Goal: Information Seeking & Learning: Learn about a topic

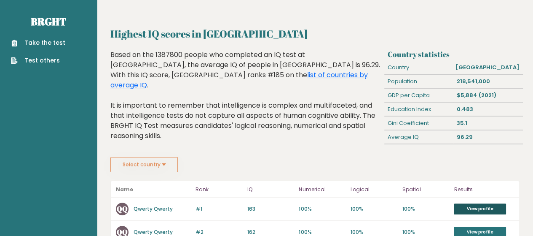
click at [481, 204] on link "View profile" at bounding box center [480, 208] width 52 height 11
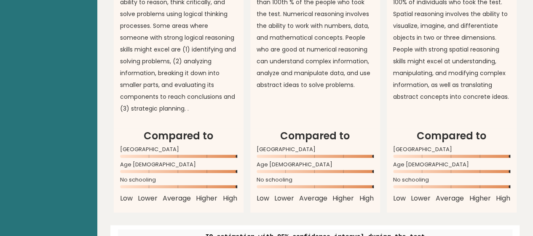
scroll to position [682, 0]
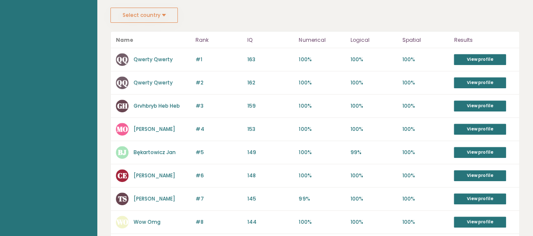
scroll to position [151, 0]
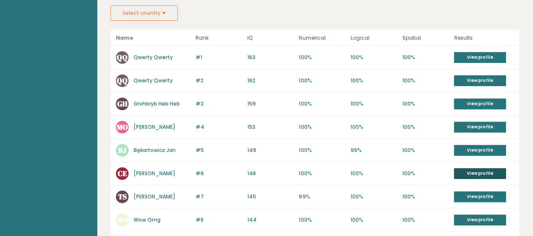
click at [492, 174] on link "View profile" at bounding box center [480, 173] width 52 height 11
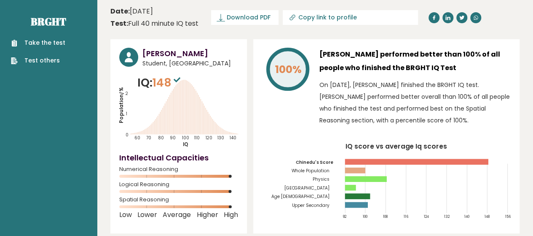
click at [45, 60] on link "Test others" at bounding box center [38, 60] width 54 height 9
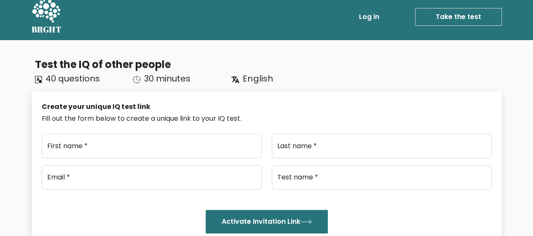
scroll to position [5, 0]
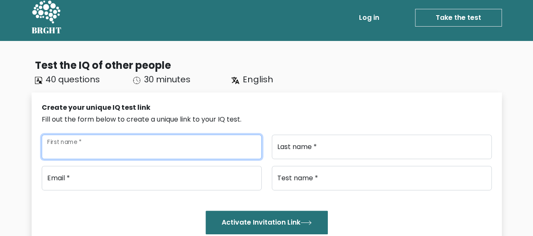
click at [181, 141] on input "First name *" at bounding box center [152, 146] width 220 height 24
click at [237, 146] on input "First name *" at bounding box center [152, 146] width 220 height 24
type input "X"
type input "c"
type input "Edduu"
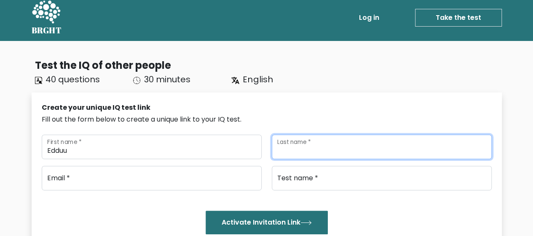
click at [390, 151] on input "Last name *" at bounding box center [382, 146] width 220 height 24
type input "a"
type input "chukwuemeka"
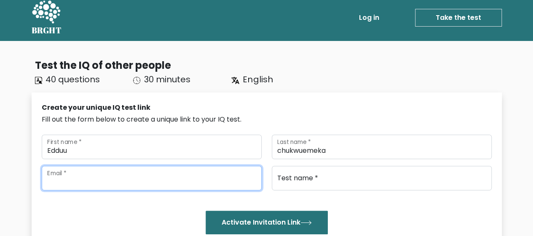
click at [231, 185] on input "email" at bounding box center [152, 178] width 220 height 24
type input "anurugwodivinechinedu@gmail.com"
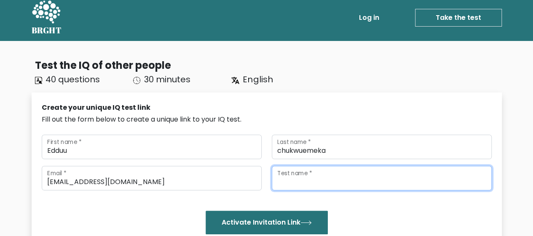
click at [303, 176] on input "Test name *" at bounding box center [382, 178] width 220 height 24
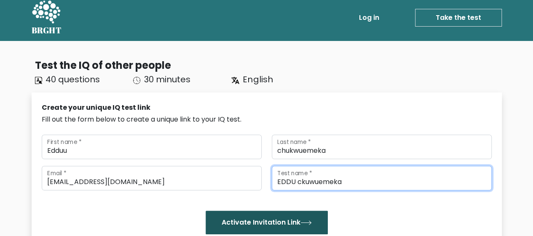
type input "EDDU ckuwuemeka"
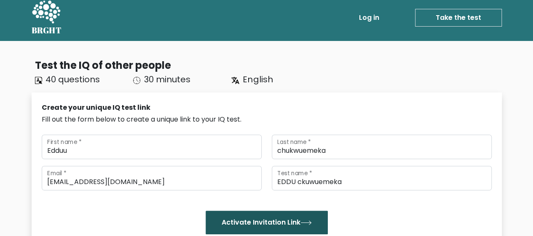
click at [293, 221] on button "Activate Invitation Link" at bounding box center [267, 222] width 122 height 24
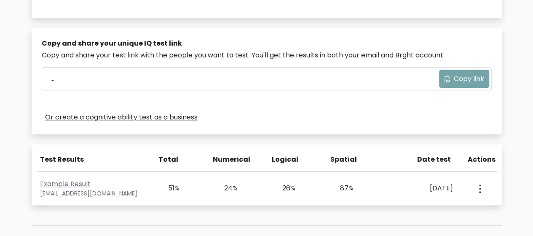
scroll to position [263, 0]
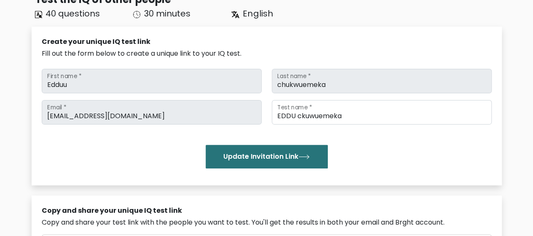
scroll to position [72, 0]
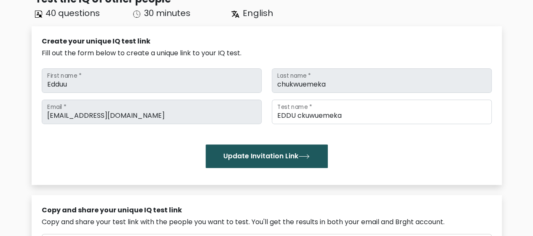
click at [283, 153] on button "Update Invitation Link" at bounding box center [267, 156] width 122 height 24
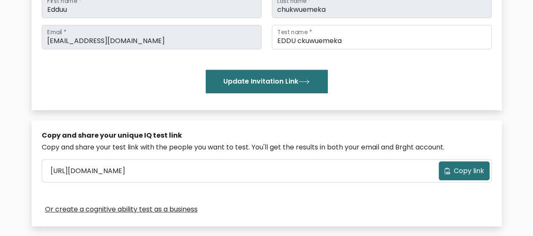
scroll to position [148, 0]
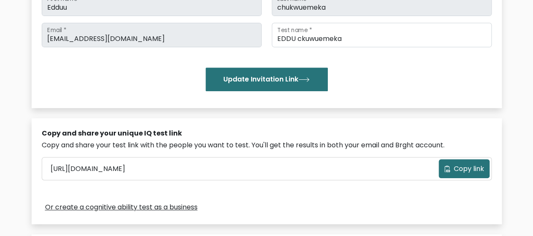
click at [470, 176] on button "Copy link" at bounding box center [464, 168] width 51 height 19
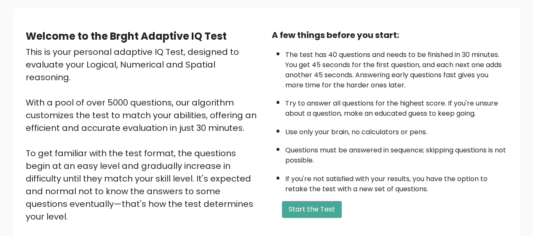
scroll to position [56, 0]
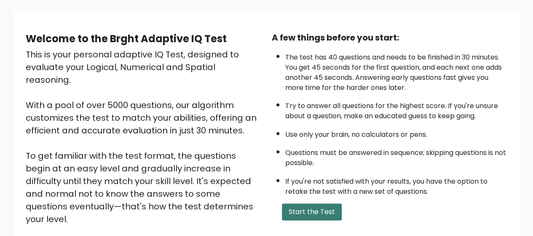
click at [298, 210] on button "Start the Test" at bounding box center [312, 211] width 60 height 17
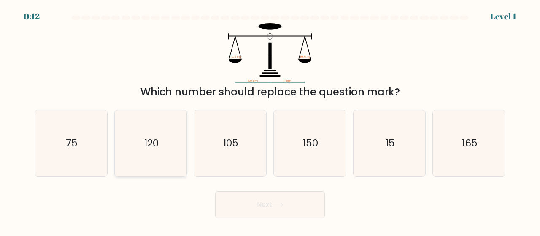
click at [181, 150] on icon "120" at bounding box center [151, 143] width 66 height 66
click at [270, 120] on input "b. 120" at bounding box center [270, 119] width 0 height 2
radio input "true"
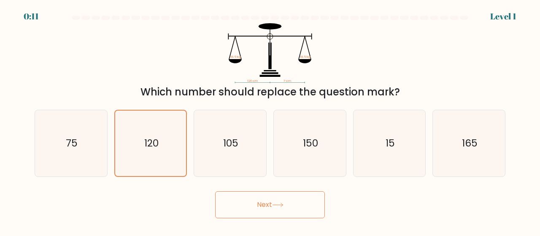
click at [260, 212] on button "Next" at bounding box center [270, 204] width 110 height 27
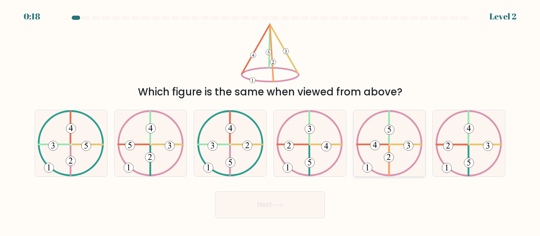
click at [371, 169] on 733 at bounding box center [367, 168] width 10 height 10
click at [270, 120] on input "e." at bounding box center [270, 119] width 0 height 2
radio input "true"
click at [292, 204] on button "Next" at bounding box center [270, 204] width 110 height 27
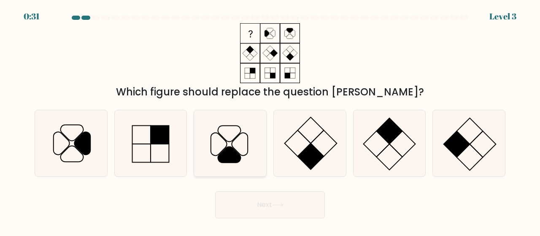
click at [233, 145] on icon at bounding box center [230, 143] width 66 height 66
click at [270, 120] on input "c." at bounding box center [270, 119] width 0 height 2
radio input "true"
click at [259, 200] on button "Next" at bounding box center [270, 204] width 110 height 27
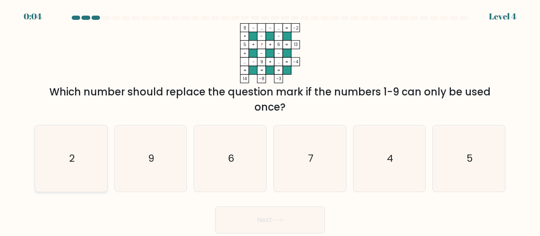
click at [88, 144] on icon "2" at bounding box center [71, 158] width 66 height 66
click at [270, 120] on input "a. 2" at bounding box center [270, 119] width 0 height 2
radio input "true"
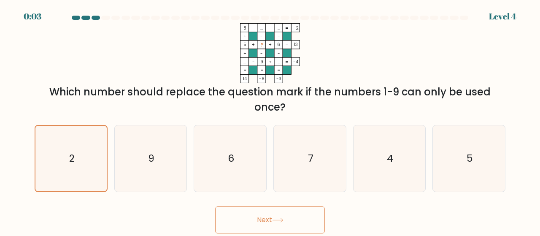
click at [293, 215] on button "Next" at bounding box center [270, 219] width 110 height 27
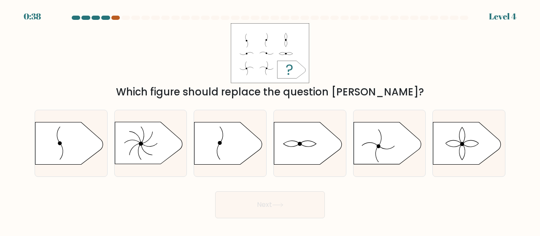
click at [118, 17] on div at bounding box center [115, 18] width 8 height 4
click at [116, 18] on div at bounding box center [115, 18] width 8 height 4
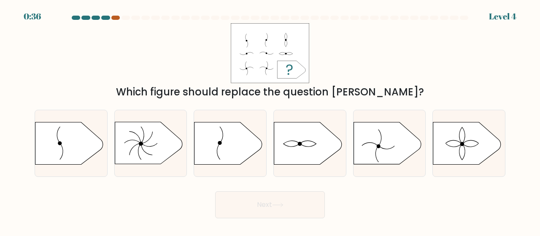
click at [116, 18] on div at bounding box center [115, 18] width 8 height 4
click at [481, 135] on icon at bounding box center [466, 143] width 67 height 42
click at [270, 120] on input "f." at bounding box center [270, 119] width 0 height 2
radio input "true"
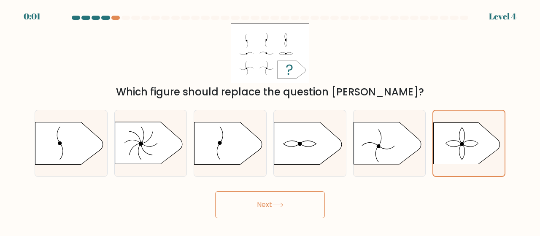
click at [265, 205] on button "Next" at bounding box center [270, 204] width 110 height 27
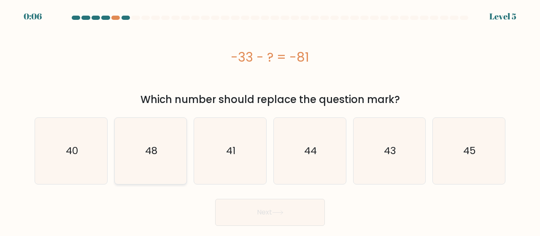
click at [154, 151] on text "48" at bounding box center [151, 151] width 12 height 14
click at [270, 120] on input "b. 48" at bounding box center [270, 119] width 0 height 2
radio input "true"
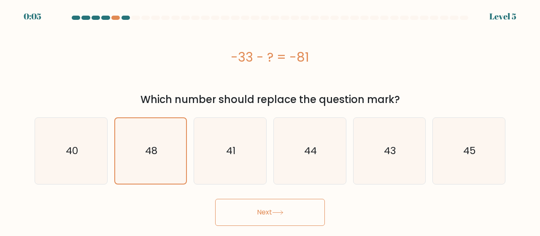
click at [300, 215] on button "Next" at bounding box center [270, 212] width 110 height 27
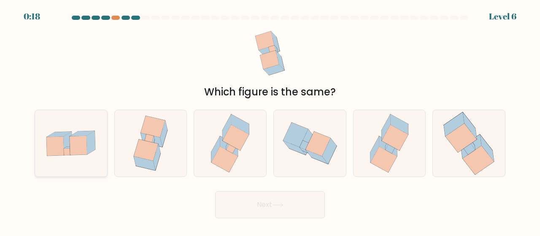
click at [76, 153] on icon at bounding box center [78, 145] width 17 height 19
click at [270, 120] on input "a." at bounding box center [270, 119] width 0 height 2
radio input "true"
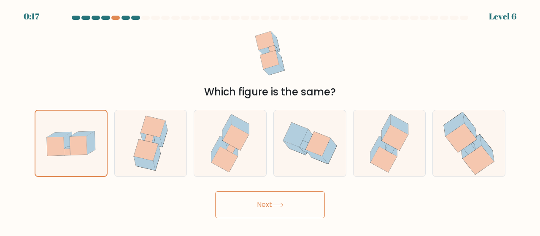
click at [282, 204] on icon at bounding box center [277, 204] width 11 height 5
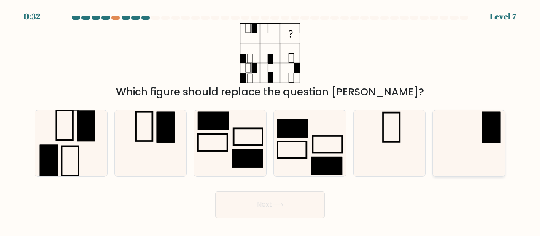
click at [459, 156] on icon at bounding box center [468, 143] width 66 height 66
click at [270, 120] on input "f." at bounding box center [270, 119] width 0 height 2
radio input "true"
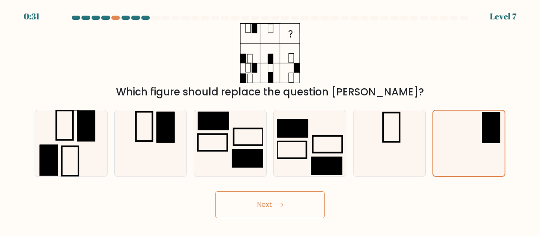
click at [306, 195] on button "Next" at bounding box center [270, 204] width 110 height 27
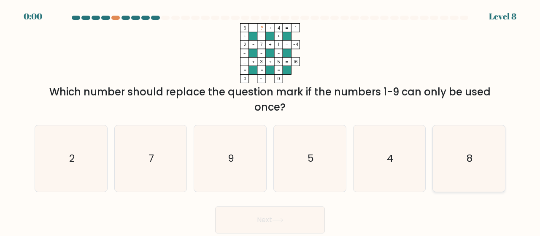
click at [488, 150] on icon "8" at bounding box center [468, 158] width 66 height 66
click at [270, 120] on input "f. 8" at bounding box center [270, 119] width 0 height 2
radio input "true"
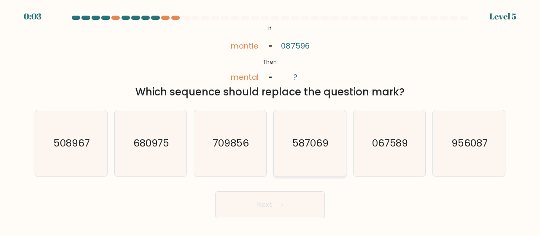
click at [328, 159] on icon "587069" at bounding box center [310, 143] width 66 height 66
click at [270, 120] on input "d. 587069" at bounding box center [270, 119] width 0 height 2
radio input "true"
click at [283, 206] on icon at bounding box center [277, 204] width 11 height 5
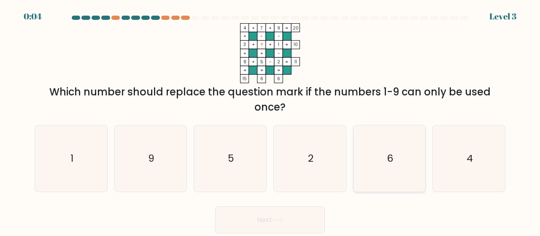
click at [406, 175] on icon "6" at bounding box center [389, 158] width 66 height 66
click at [270, 120] on input "e. 6" at bounding box center [270, 119] width 0 height 2
radio input "true"
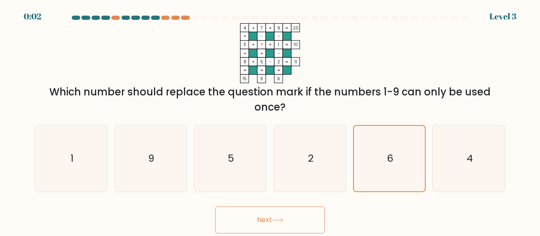
click at [300, 218] on button "Next" at bounding box center [270, 219] width 110 height 27
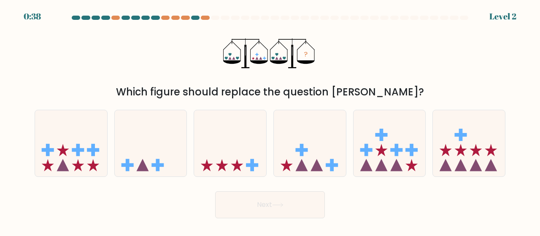
click at [287, 21] on div at bounding box center [270, 20] width 481 height 8
click at [245, 159] on icon at bounding box center [230, 142] width 72 height 59
click at [270, 120] on input "c." at bounding box center [270, 119] width 0 height 2
radio input "true"
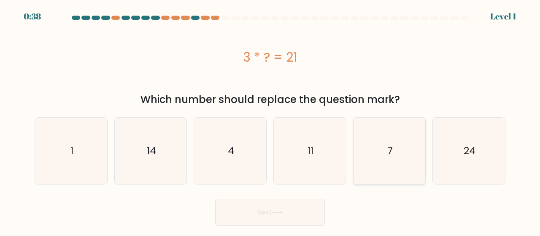
click at [379, 151] on icon "7" at bounding box center [389, 151] width 66 height 66
click at [270, 120] on input "e. 7" at bounding box center [270, 119] width 0 height 2
radio input "true"
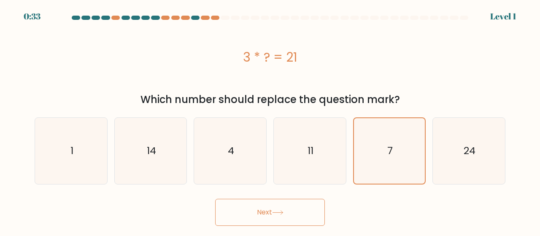
click at [310, 212] on button "Next" at bounding box center [270, 212] width 110 height 27
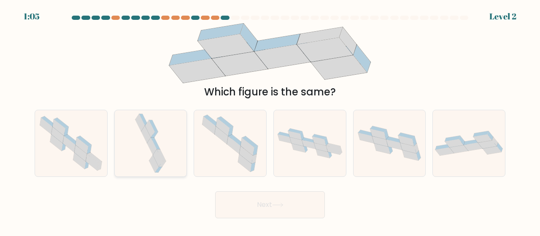
click at [154, 155] on icon at bounding box center [158, 157] width 10 height 17
click at [270, 120] on input "b." at bounding box center [270, 119] width 0 height 2
radio input "true"
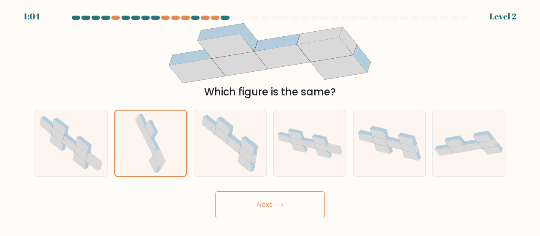
click at [283, 204] on icon at bounding box center [277, 204] width 11 height 5
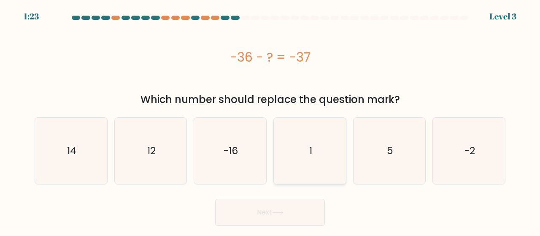
click at [297, 158] on icon "1" at bounding box center [310, 151] width 66 height 66
click at [270, 120] on input "d. 1" at bounding box center [270, 119] width 0 height 2
radio input "true"
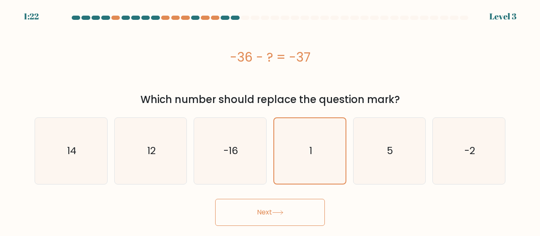
click at [269, 207] on button "Next" at bounding box center [270, 212] width 110 height 27
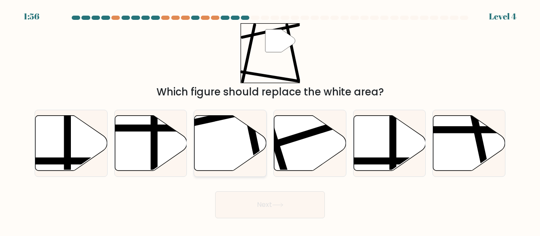
click at [210, 160] on icon at bounding box center [230, 142] width 72 height 55
click at [270, 120] on input "c." at bounding box center [270, 119] width 0 height 2
radio input "true"
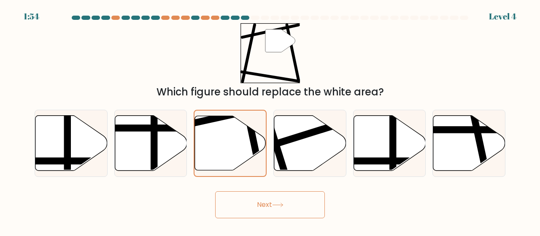
click at [247, 202] on button "Next" at bounding box center [270, 204] width 110 height 27
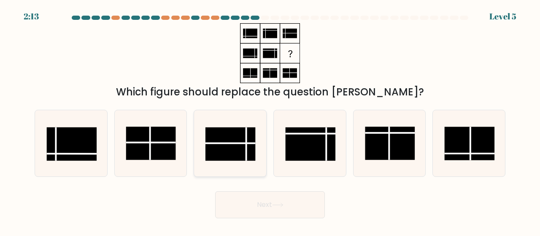
click at [222, 136] on rect at bounding box center [230, 143] width 50 height 33
click at [270, 120] on input "c." at bounding box center [270, 119] width 0 height 2
radio input "true"
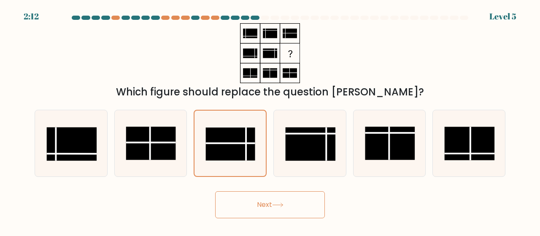
click at [256, 213] on button "Next" at bounding box center [270, 204] width 110 height 27
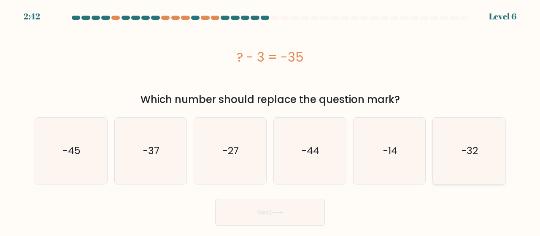
click at [472, 145] on text "-32" at bounding box center [469, 151] width 16 height 14
click at [270, 120] on input "f. -32" at bounding box center [270, 119] width 0 height 2
radio input "true"
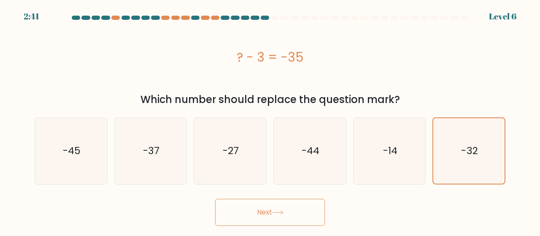
click at [304, 204] on button "Next" at bounding box center [270, 212] width 110 height 27
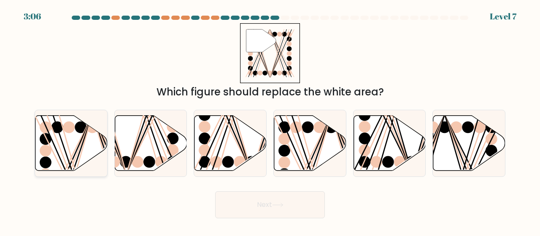
click at [81, 150] on icon at bounding box center [71, 142] width 72 height 55
click at [270, 120] on input "a." at bounding box center [270, 119] width 0 height 2
radio input "true"
click at [235, 234] on body "2:59 Level 7" at bounding box center [270, 118] width 540 height 236
click at [258, 209] on button "Next" at bounding box center [270, 204] width 110 height 27
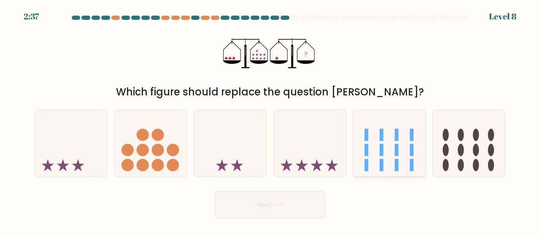
click at [377, 159] on icon at bounding box center [389, 142] width 72 height 59
click at [270, 120] on input "e." at bounding box center [270, 119] width 0 height 2
radio input "true"
click at [299, 146] on icon at bounding box center [310, 142] width 72 height 59
click at [270, 120] on input "d." at bounding box center [270, 119] width 0 height 2
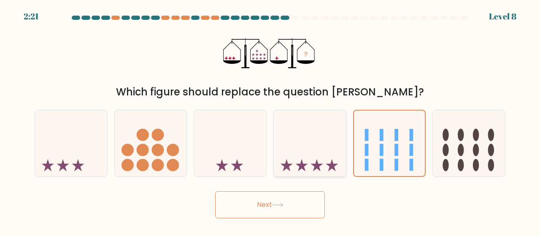
radio input "true"
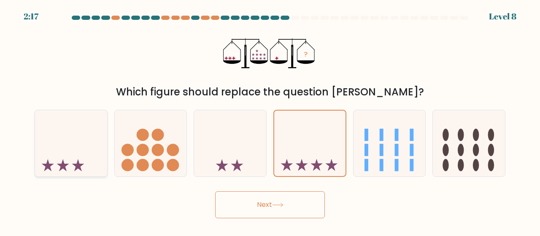
click at [43, 155] on icon at bounding box center [71, 142] width 72 height 59
click at [270, 120] on input "a." at bounding box center [270, 119] width 0 height 2
radio input "true"
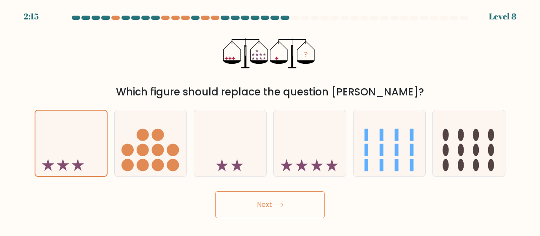
click at [277, 208] on button "Next" at bounding box center [270, 204] width 110 height 27
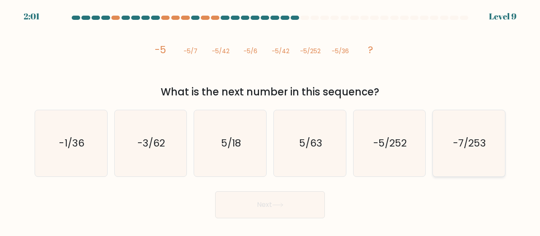
click at [449, 145] on icon "-7/253" at bounding box center [468, 143] width 66 height 66
click at [270, 120] on input "f. -7/253" at bounding box center [270, 119] width 0 height 2
radio input "true"
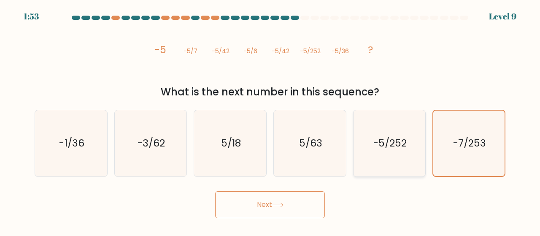
click at [364, 145] on icon "-5/252" at bounding box center [389, 143] width 66 height 66
click at [270, 120] on input "e. -5/252" at bounding box center [270, 119] width 0 height 2
radio input "true"
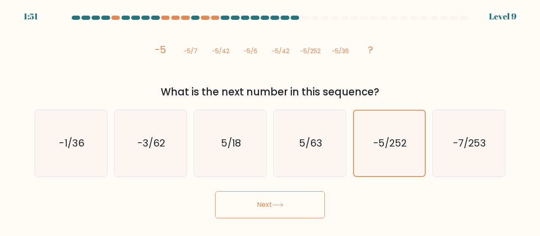
click at [283, 209] on button "Next" at bounding box center [270, 204] width 110 height 27
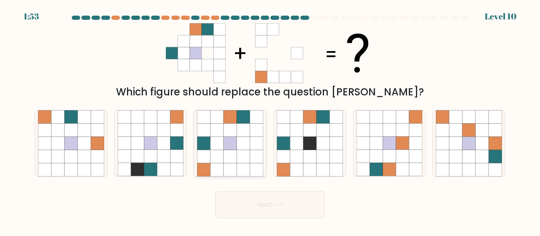
click at [245, 147] on icon at bounding box center [242, 143] width 13 height 13
click at [270, 120] on input "c." at bounding box center [270, 119] width 0 height 2
radio input "true"
click at [300, 212] on button "Next" at bounding box center [270, 204] width 110 height 27
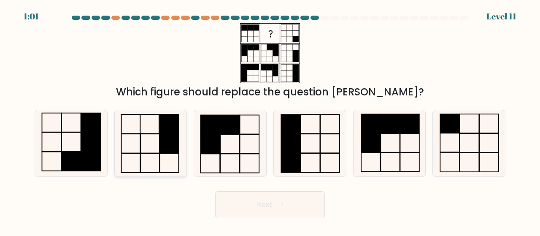
click at [176, 132] on rect at bounding box center [169, 123] width 19 height 19
click at [270, 120] on input "b." at bounding box center [270, 119] width 0 height 2
radio input "true"
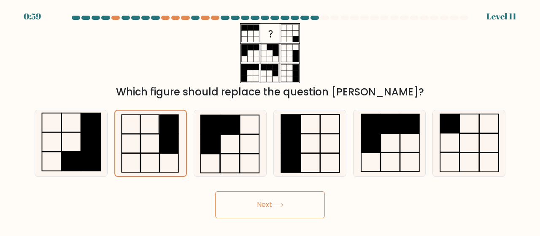
click at [265, 202] on button "Next" at bounding box center [270, 204] width 110 height 27
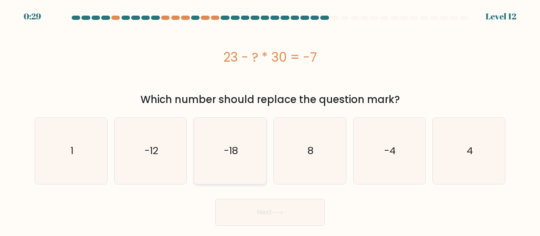
click at [247, 146] on icon "-18" at bounding box center [230, 151] width 66 height 66
click at [270, 120] on input "c. -18" at bounding box center [270, 119] width 0 height 2
radio input "true"
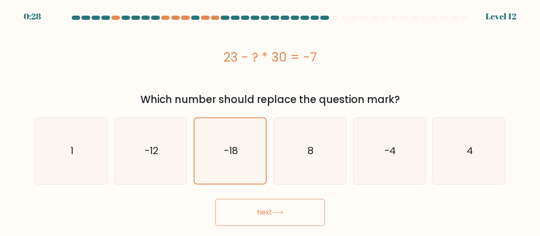
click at [264, 214] on button "Next" at bounding box center [270, 212] width 110 height 27
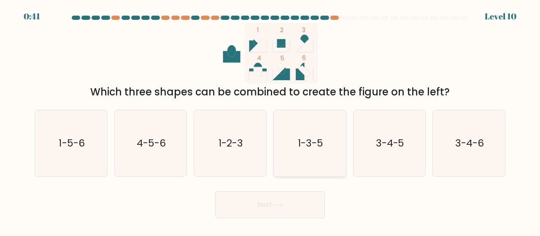
click at [311, 150] on text "1-3-5" at bounding box center [310, 143] width 25 height 14
click at [270, 120] on input "d. 1-3-5" at bounding box center [270, 119] width 0 height 2
radio input "true"
click at [286, 210] on button "Next" at bounding box center [270, 204] width 110 height 27
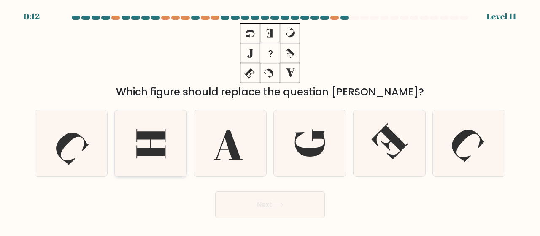
click at [156, 157] on icon at bounding box center [151, 143] width 66 height 66
click at [270, 120] on input "b." at bounding box center [270, 119] width 0 height 2
radio input "true"
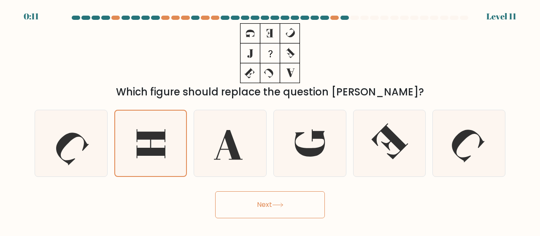
click at [243, 216] on button "Next" at bounding box center [270, 204] width 110 height 27
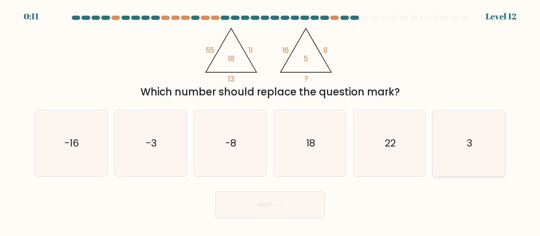
click at [450, 151] on icon "3" at bounding box center [468, 143] width 66 height 66
click at [270, 120] on input "f. 3" at bounding box center [270, 119] width 0 height 2
radio input "true"
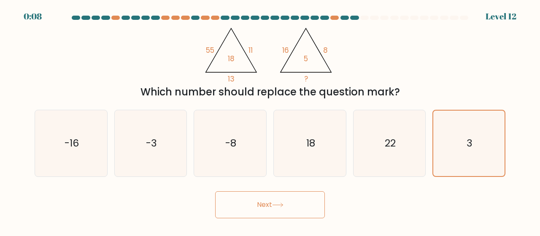
click at [300, 203] on button "Next" at bounding box center [270, 204] width 110 height 27
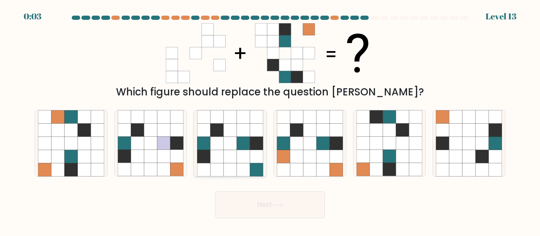
click at [235, 144] on icon at bounding box center [229, 143] width 13 height 13
click at [270, 120] on input "c." at bounding box center [270, 119] width 0 height 2
radio input "true"
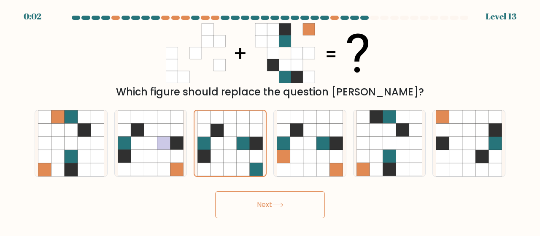
click at [277, 204] on icon at bounding box center [277, 204] width 11 height 5
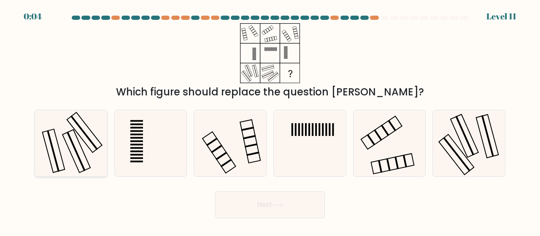
click at [58, 161] on icon at bounding box center [71, 143] width 66 height 66
click at [270, 120] on input "a." at bounding box center [270, 119] width 0 height 2
radio input "true"
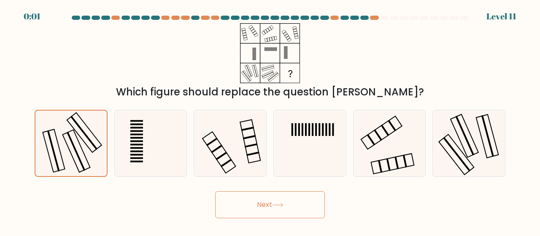
click at [257, 203] on button "Next" at bounding box center [270, 204] width 110 height 27
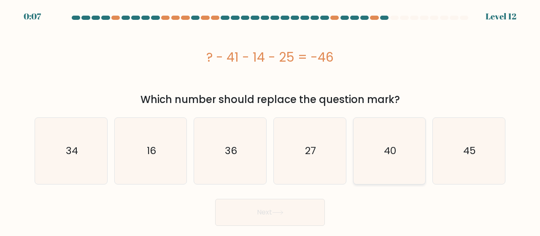
click at [403, 157] on icon "40" at bounding box center [389, 151] width 66 height 66
click at [270, 120] on input "e. 40" at bounding box center [270, 119] width 0 height 2
radio input "true"
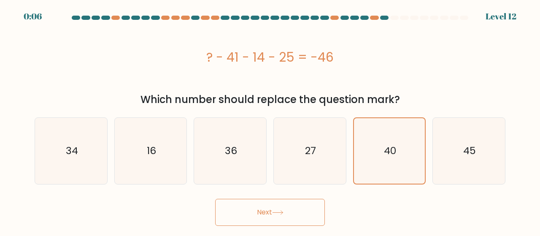
click at [297, 209] on button "Next" at bounding box center [270, 212] width 110 height 27
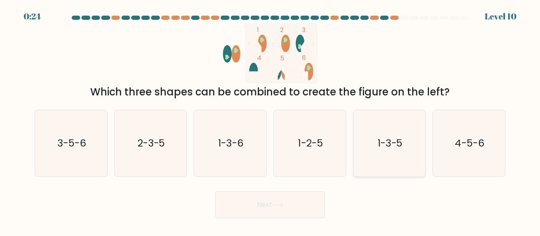
click at [380, 127] on icon "1-3-5" at bounding box center [389, 143] width 66 height 66
click at [270, 120] on input "e. 1-3-5" at bounding box center [270, 119] width 0 height 2
radio input "true"
click at [304, 209] on button "Next" at bounding box center [270, 204] width 110 height 27
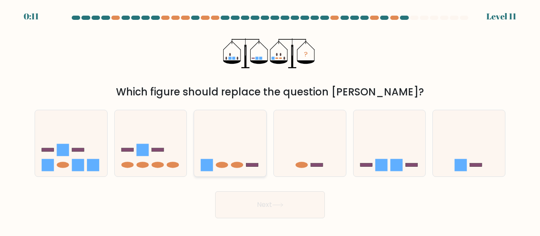
click at [244, 132] on icon at bounding box center [230, 142] width 72 height 59
click at [270, 120] on input "c." at bounding box center [270, 119] width 0 height 2
radio input "true"
click at [261, 207] on button "Next" at bounding box center [270, 204] width 110 height 27
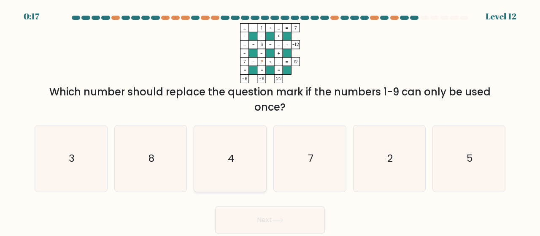
click at [255, 170] on icon "4" at bounding box center [230, 158] width 66 height 66
click at [270, 120] on input "c. 4" at bounding box center [270, 119] width 0 height 2
radio input "true"
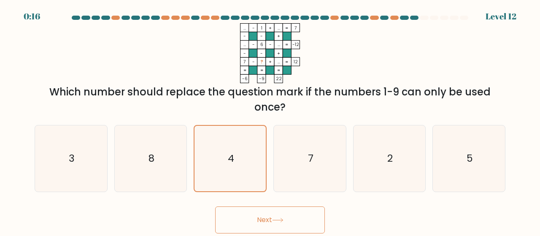
click at [287, 219] on button "Next" at bounding box center [270, 219] width 110 height 27
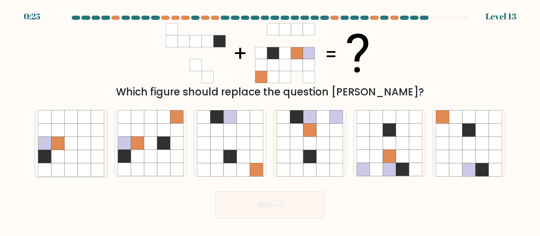
click at [88, 155] on icon at bounding box center [84, 156] width 13 height 13
click at [270, 120] on input "a." at bounding box center [270, 119] width 0 height 2
radio input "true"
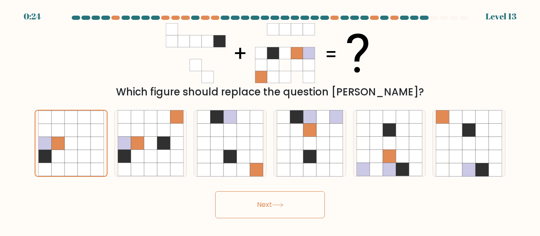
click at [300, 207] on button "Next" at bounding box center [270, 204] width 110 height 27
click at [274, 196] on button "Next" at bounding box center [270, 204] width 110 height 27
click at [408, 223] on body "0:19 Level 13" at bounding box center [270, 118] width 540 height 236
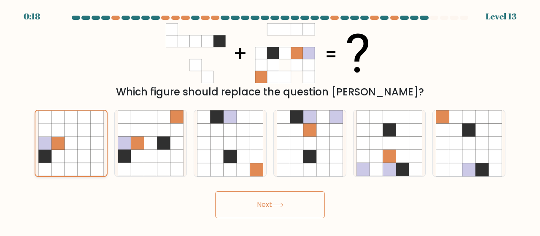
click at [92, 143] on icon at bounding box center [97, 143] width 13 height 13
click at [270, 120] on input "a." at bounding box center [270, 119] width 0 height 2
click at [155, 149] on icon at bounding box center [150, 143] width 13 height 13
click at [270, 120] on input "b." at bounding box center [270, 119] width 0 height 2
radio input "true"
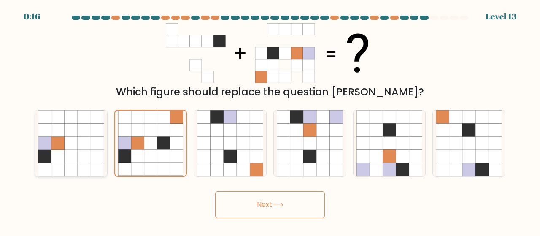
click at [72, 154] on icon at bounding box center [70, 156] width 13 height 13
click at [270, 120] on input "a." at bounding box center [270, 119] width 0 height 2
radio input "true"
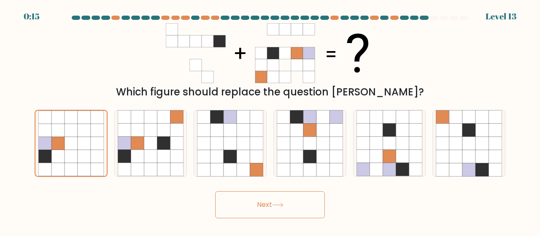
click at [268, 210] on button "Next" at bounding box center [270, 204] width 110 height 27
drag, startPoint x: 268, startPoint y: 210, endPoint x: 272, endPoint y: 209, distance: 4.2
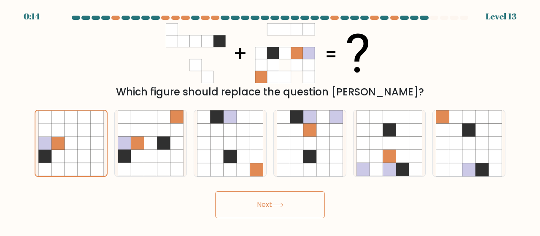
click at [271, 209] on button "Next" at bounding box center [270, 204] width 110 height 27
click at [273, 209] on button "Next" at bounding box center [270, 204] width 110 height 27
click at [287, 64] on icon at bounding box center [285, 65] width 12 height 12
click at [268, 208] on button "Next" at bounding box center [270, 204] width 110 height 27
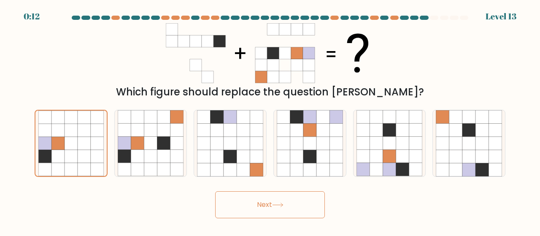
click at [268, 208] on button "Next" at bounding box center [270, 204] width 110 height 27
click at [215, 191] on button "Next" at bounding box center [270, 204] width 110 height 27
drag, startPoint x: 302, startPoint y: 62, endPoint x: 311, endPoint y: 61, distance: 8.5
click at [306, 63] on g at bounding box center [284, 52] width 59 height 59
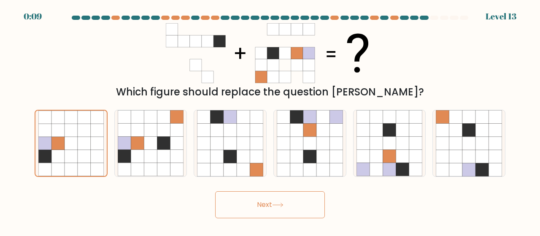
click at [330, 49] on icon at bounding box center [270, 53] width 209 height 60
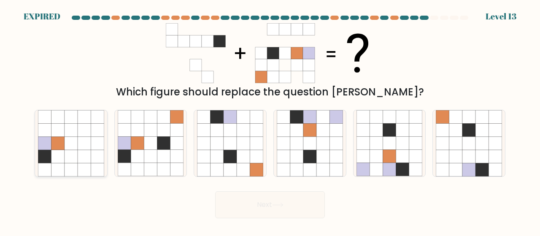
click at [67, 134] on icon at bounding box center [70, 130] width 13 height 13
click at [270, 120] on input "a." at bounding box center [270, 119] width 0 height 2
radio input "true"
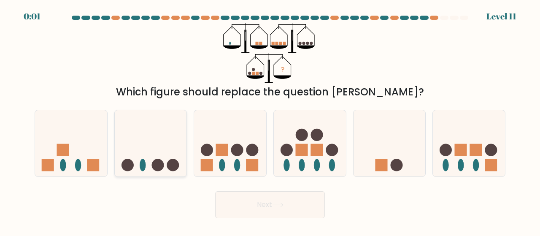
click at [167, 159] on icon at bounding box center [151, 142] width 72 height 59
click at [270, 120] on input "b." at bounding box center [270, 119] width 0 height 2
radio input "true"
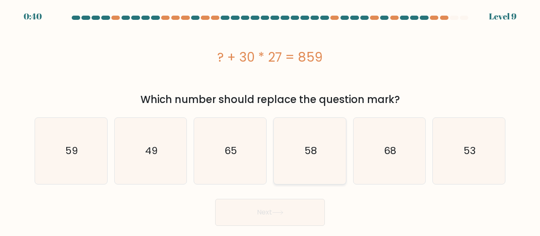
click at [301, 151] on icon "58" at bounding box center [310, 151] width 66 height 66
click at [270, 120] on input "d. 58" at bounding box center [270, 119] width 0 height 2
radio input "true"
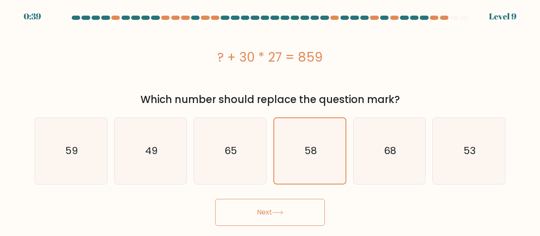
click at [303, 215] on button "Next" at bounding box center [270, 212] width 110 height 27
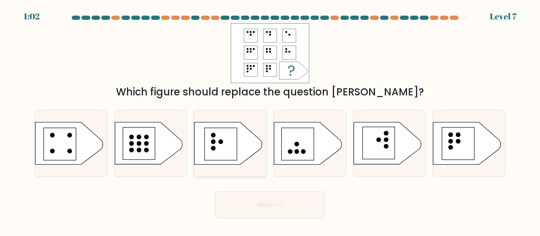
click at [226, 140] on rect at bounding box center [220, 144] width 32 height 32
click at [270, 120] on input "c." at bounding box center [270, 119] width 0 height 2
radio input "true"
click at [264, 201] on button "Next" at bounding box center [270, 204] width 110 height 27
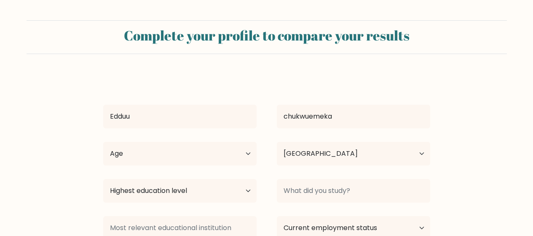
select select "NG"
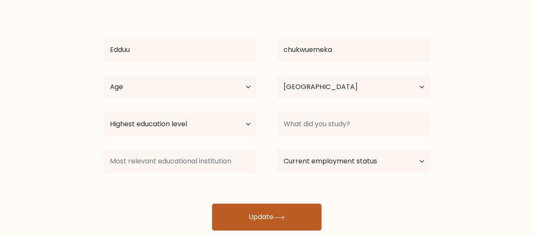
scroll to position [83, 0]
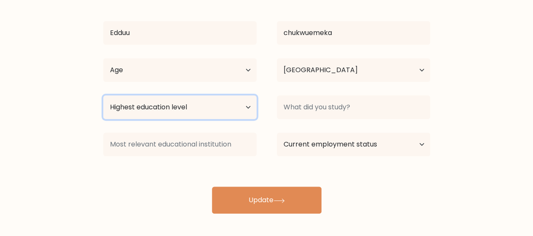
click at [235, 108] on select "Highest education level No schooling Primary Lower Secondary Upper Secondary Oc…" at bounding box center [179, 107] width 153 height 24
select select "bachelors_degree"
click at [103, 95] on select "Highest education level No schooling Primary Lower Secondary Upper Secondary Oc…" at bounding box center [179, 107] width 153 height 24
click at [244, 113] on select "Highest education level No schooling Primary Lower Secondary Upper Secondary Oc…" at bounding box center [179, 107] width 153 height 24
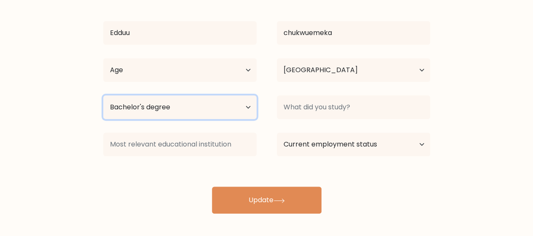
click at [244, 113] on select "Highest education level No schooling Primary Lower Secondary Upper Secondary Oc…" at bounding box center [179, 107] width 153 height 24
click at [103, 95] on select "Highest education level No schooling Primary Lower Secondary Upper Secondary Oc…" at bounding box center [179, 107] width 153 height 24
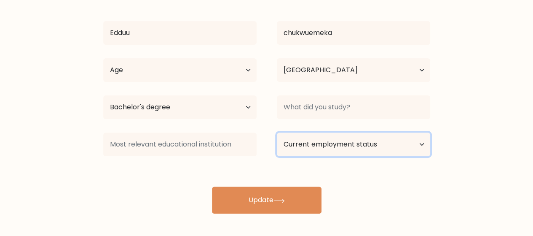
click at [313, 145] on select "Current employment status Employed Student Retired Other / prefer not to answer" at bounding box center [353, 144] width 153 height 24
select select "employed"
click at [277, 132] on select "Current employment status Employed Student Retired Other / prefer not to answer" at bounding box center [353, 144] width 153 height 24
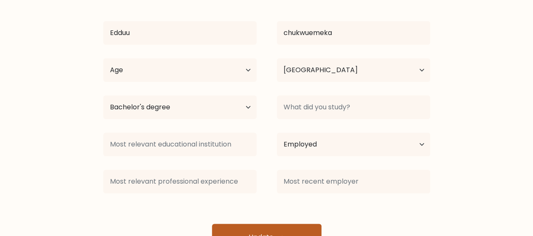
click at [287, 226] on button "Update" at bounding box center [267, 236] width 110 height 27
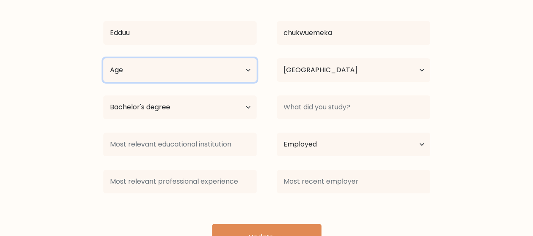
click at [196, 75] on select "Age Under 18 years old 18-24 years old 25-34 years old 35-44 years old 45-54 ye…" at bounding box center [179, 70] width 153 height 24
select select "18_24"
click at [103, 58] on select "Age Under 18 years old 18-24 years old 25-34 years old 35-44 years old 45-54 ye…" at bounding box center [179, 70] width 153 height 24
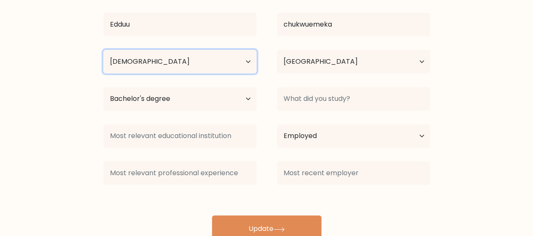
scroll to position [98, 0]
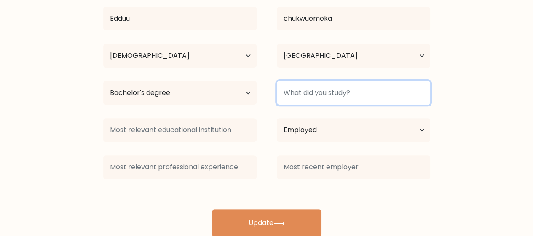
click at [340, 95] on input at bounding box center [353, 93] width 153 height 24
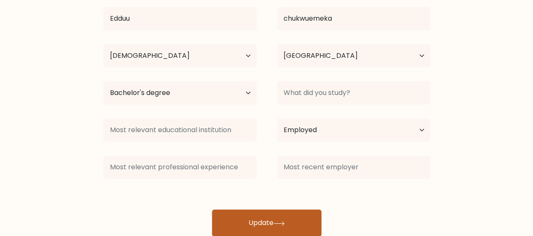
click at [293, 210] on button "Update" at bounding box center [267, 222] width 110 height 27
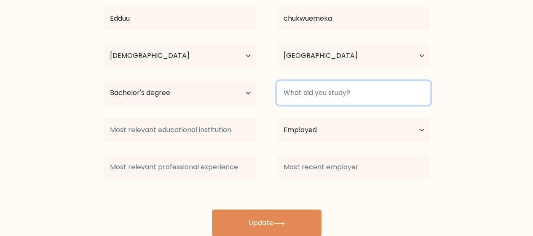
click at [326, 91] on input at bounding box center [353, 93] width 153 height 24
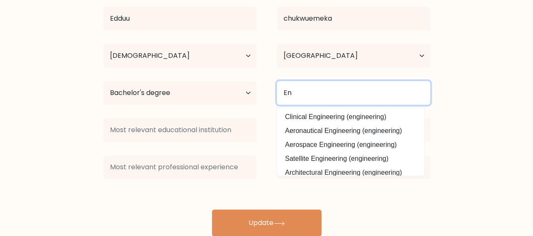
type input "E"
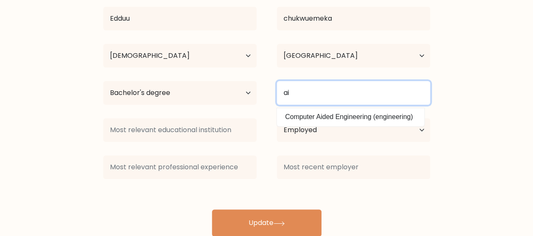
type input "a"
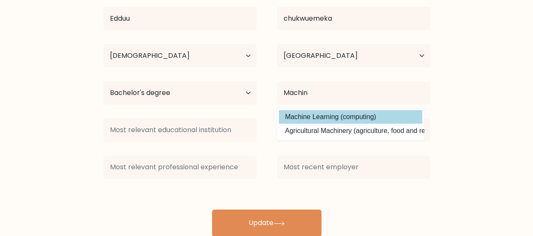
click at [323, 117] on div "Edduu chukwuemeka Age Under 18 years old 18-24 years old 25-34 years old 35-44 …" at bounding box center [266, 106] width 337 height 260
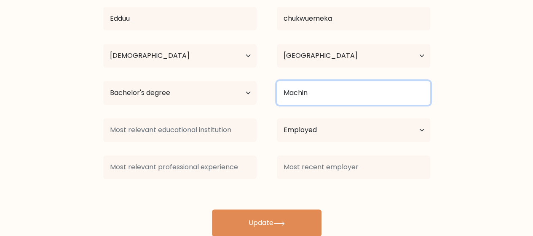
click at [326, 89] on input "Machin" at bounding box center [353, 93] width 153 height 24
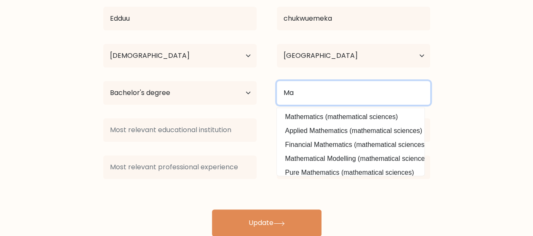
type input "M"
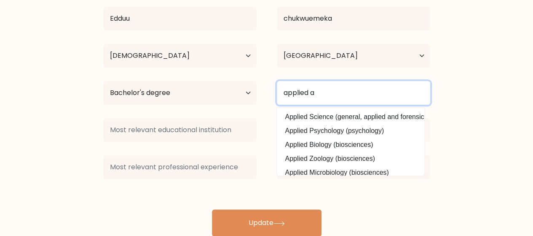
type input "applied ai"
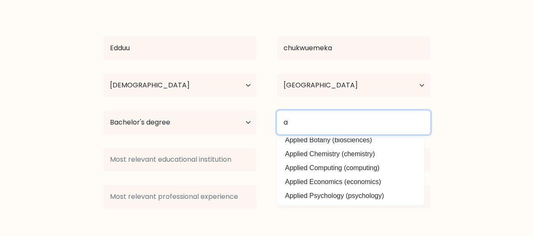
scroll to position [0, 0]
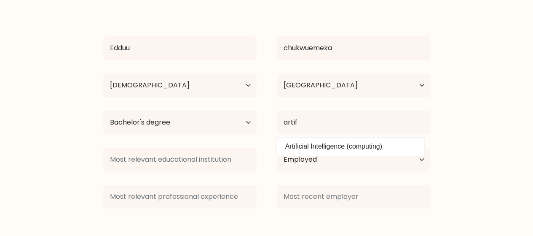
click at [343, 149] on option "Artificial Intelligence (computing)" at bounding box center [350, 146] width 143 height 13
type input "Artificial Intelligence"
click at [343, 149] on select "Current employment status Employed Student Retired Other / prefer not to answer" at bounding box center [353, 160] width 153 height 24
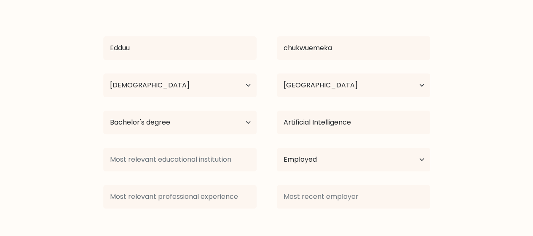
click at [488, 184] on form "Complete your profile to compare your results Edduu chukwuemeka Age Under 18 ye…" at bounding box center [266, 109] width 533 height 314
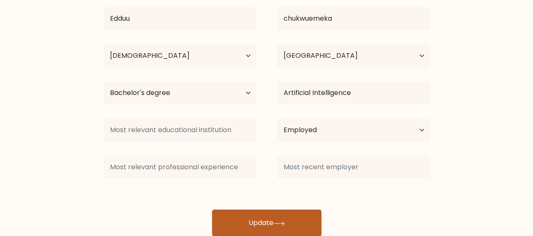
click at [273, 211] on button "Update" at bounding box center [267, 222] width 110 height 27
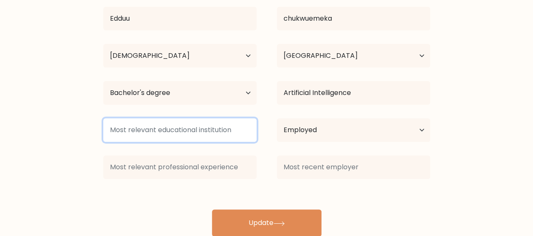
click at [217, 132] on input at bounding box center [179, 130] width 153 height 24
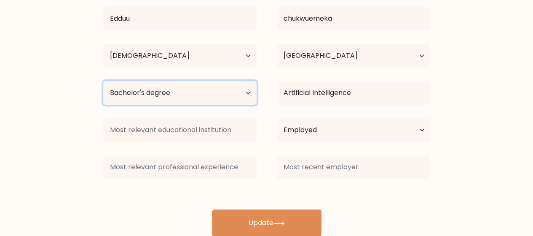
click at [191, 98] on select "Highest education level No schooling Primary Lower Secondary Upper Secondary Oc…" at bounding box center [179, 93] width 153 height 24
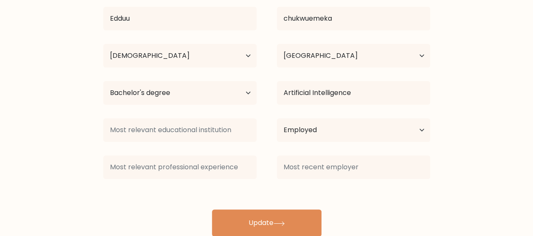
click at [330, 196] on div "Edduu chukwuemeka Age Under 18 years old 18-24 years old 25-34 years old 35-44 …" at bounding box center [266, 106] width 337 height 260
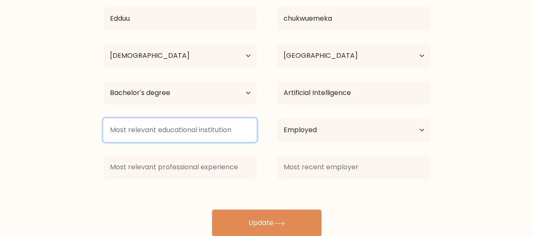
click at [220, 128] on input at bounding box center [179, 130] width 153 height 24
type input "k"
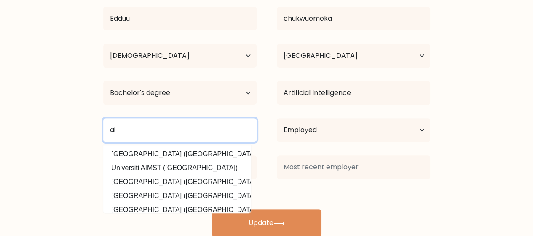
type input "a"
type input "i"
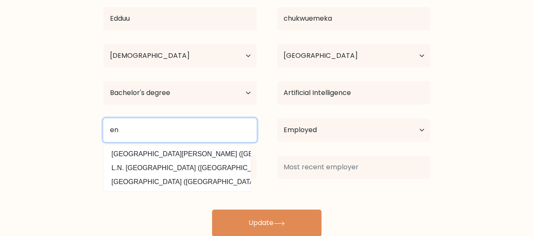
type input "e"
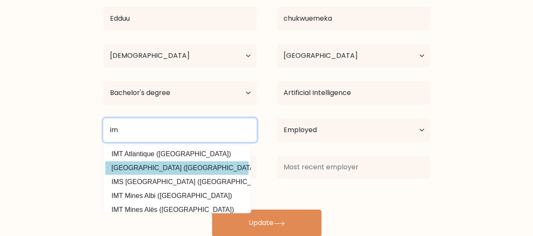
type input "im"
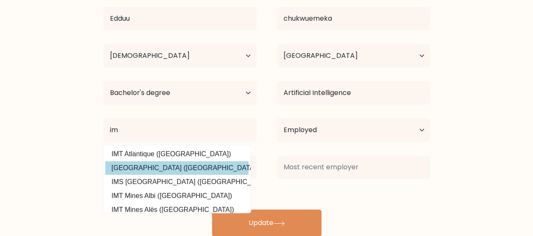
click at [193, 169] on div "Edduu chukwuemeka Age Under 18 years old 18-24 years old 25-34 years old 35-44 …" at bounding box center [266, 106] width 337 height 260
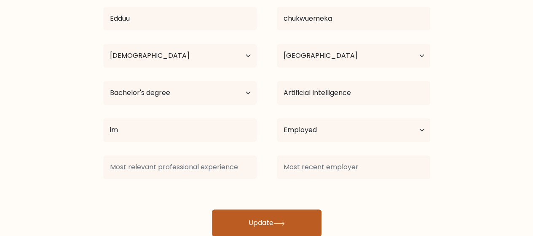
click at [263, 214] on button "Update" at bounding box center [267, 222] width 110 height 27
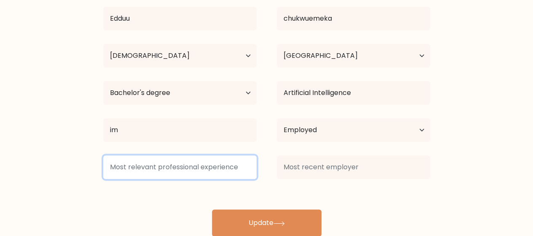
click at [203, 170] on input at bounding box center [179, 167] width 153 height 24
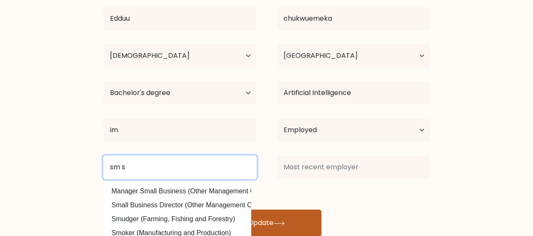
type input "sm s"
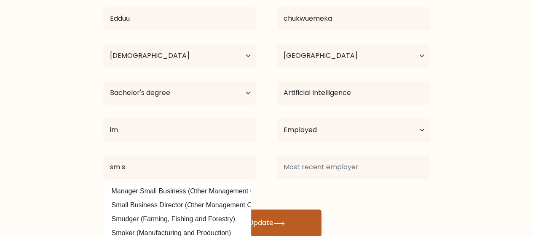
click at [304, 221] on button "Update" at bounding box center [267, 222] width 110 height 27
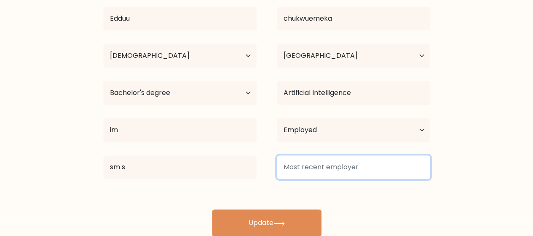
click at [335, 159] on input at bounding box center [353, 167] width 153 height 24
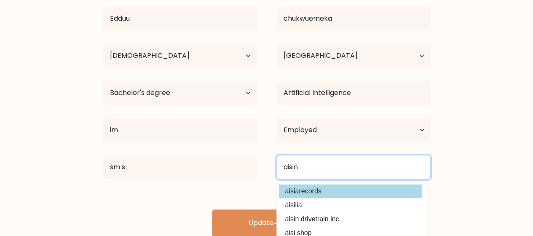
type input "aisin"
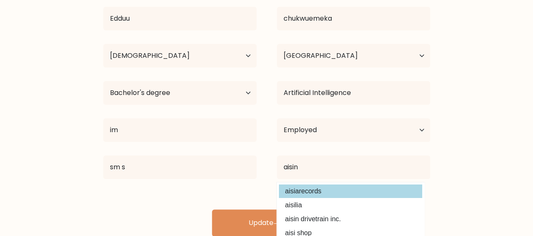
click at [294, 192] on div "Edduu chukwuemeka Age Under 18 years old 18-24 years old 25-34 years old 35-44 …" at bounding box center [266, 106] width 337 height 260
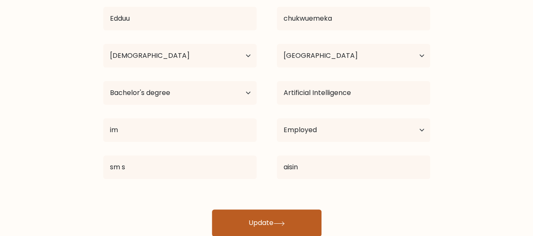
click at [256, 216] on button "Update" at bounding box center [267, 222] width 110 height 27
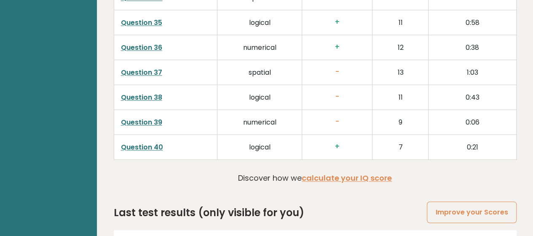
scroll to position [2226, 0]
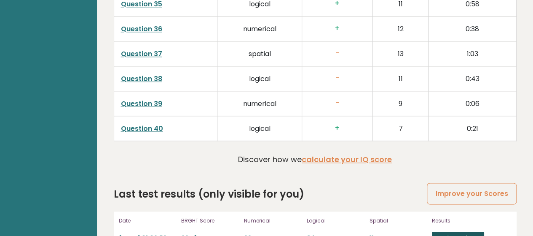
click at [465, 231] on link "View results" at bounding box center [458, 236] width 52 height 11
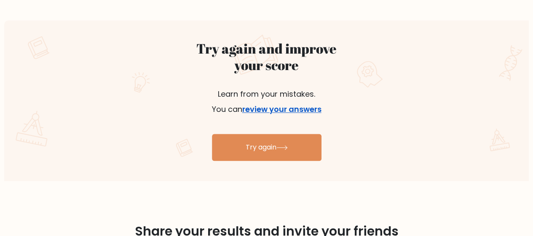
scroll to position [459, 0]
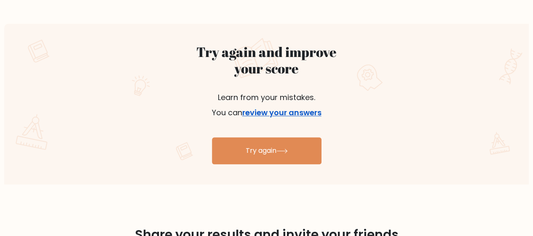
click at [309, 115] on link "review your answers" at bounding box center [281, 112] width 79 height 11
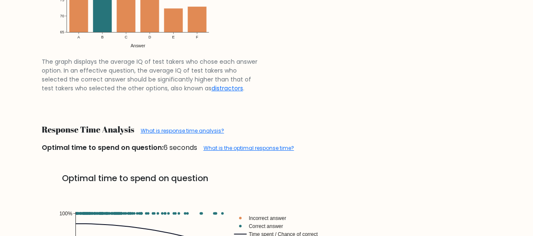
scroll to position [1399, 0]
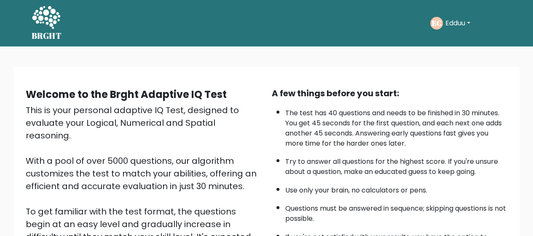
scroll to position [150, 0]
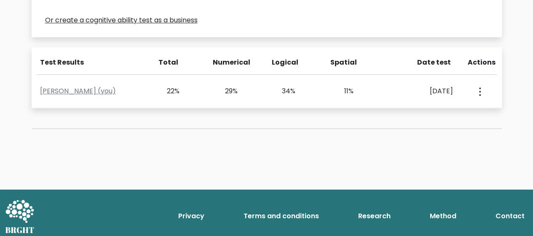
scroll to position [336, 0]
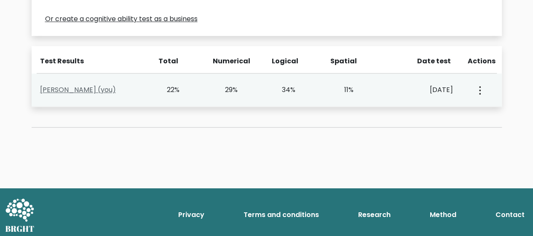
click at [63, 91] on link "[PERSON_NAME] (you)" at bounding box center [78, 90] width 76 height 10
